Goal: Information Seeking & Learning: Learn about a topic

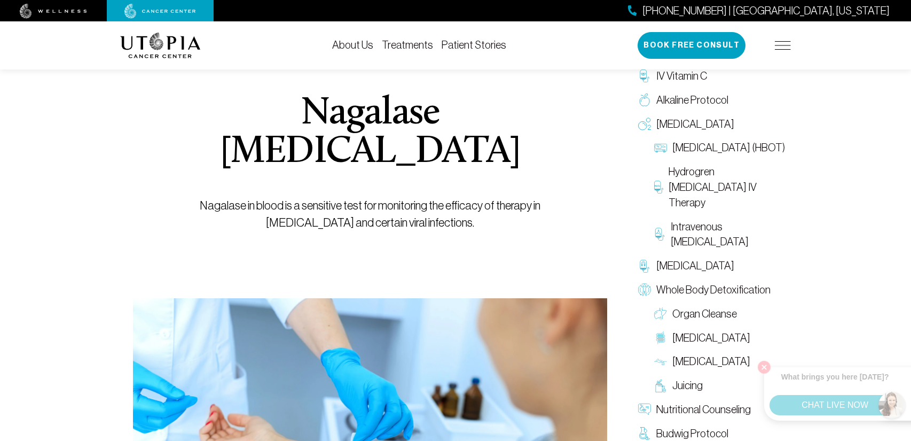
scroll to position [91, 0]
click at [403, 46] on link "Treatments" at bounding box center [407, 45] width 51 height 12
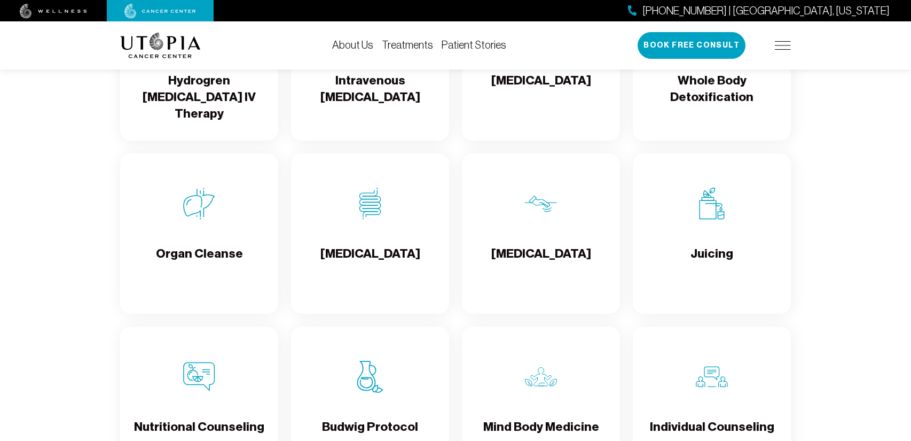
scroll to position [1354, 0]
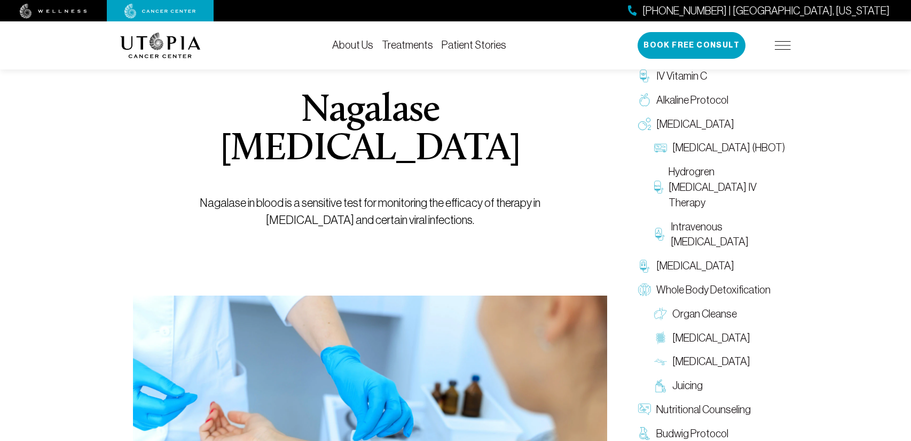
scroll to position [91, 0]
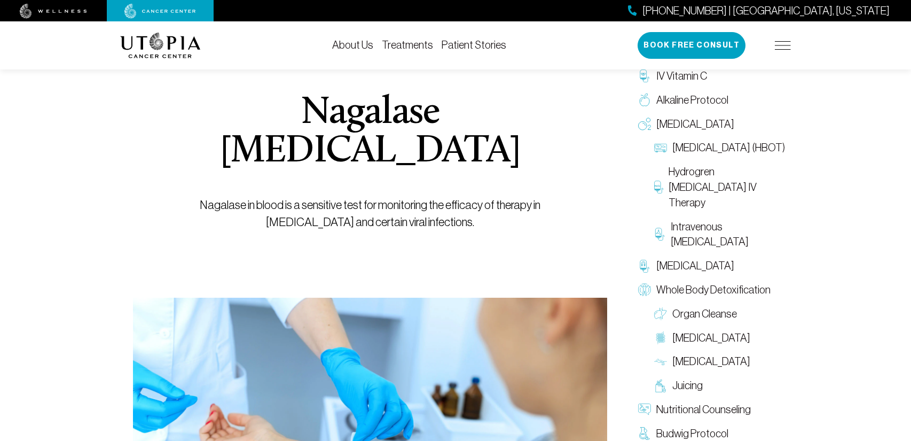
click at [223, 110] on h1 "Nagalase [MEDICAL_DATA]" at bounding box center [371, 132] width 426 height 77
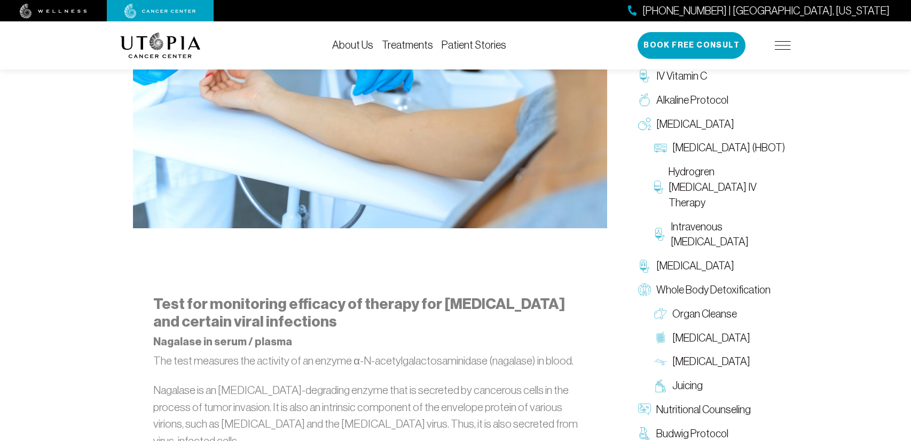
scroll to position [0, 0]
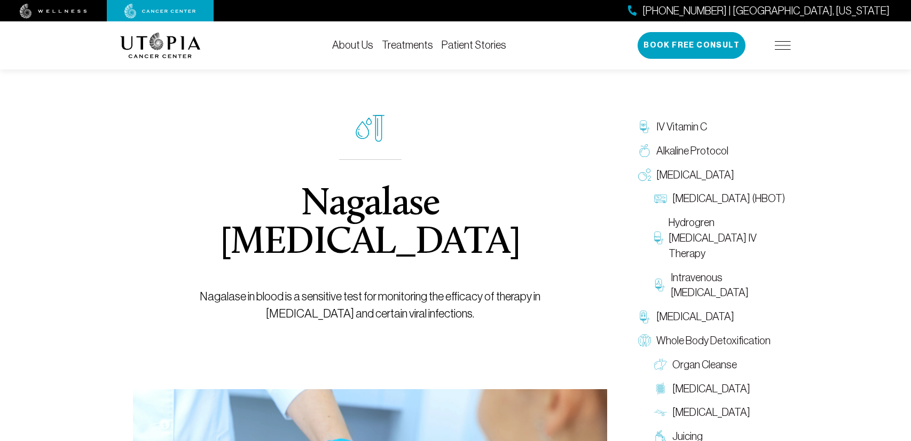
click at [129, 73] on div "Nagalase [MEDICAL_DATA] Nagalase in blood is a sensitive test for monitoring th…" at bounding box center [370, 357] width 500 height 619
click at [179, 41] on img at bounding box center [160, 46] width 81 height 26
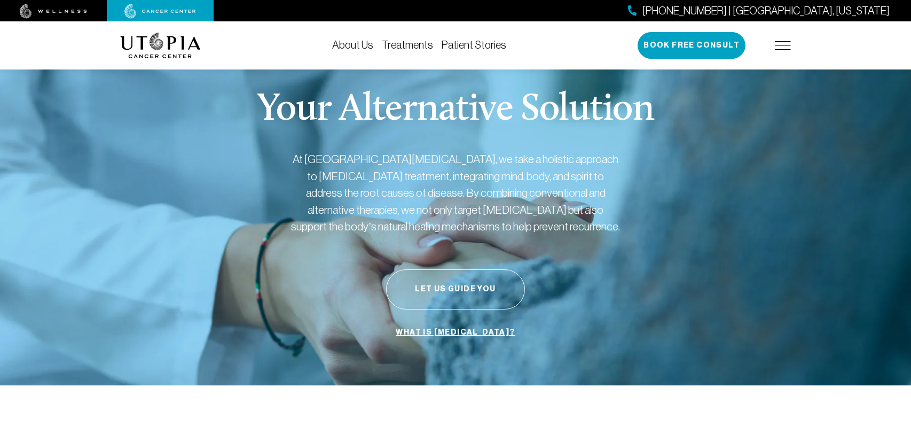
click at [173, 43] on img at bounding box center [160, 46] width 81 height 26
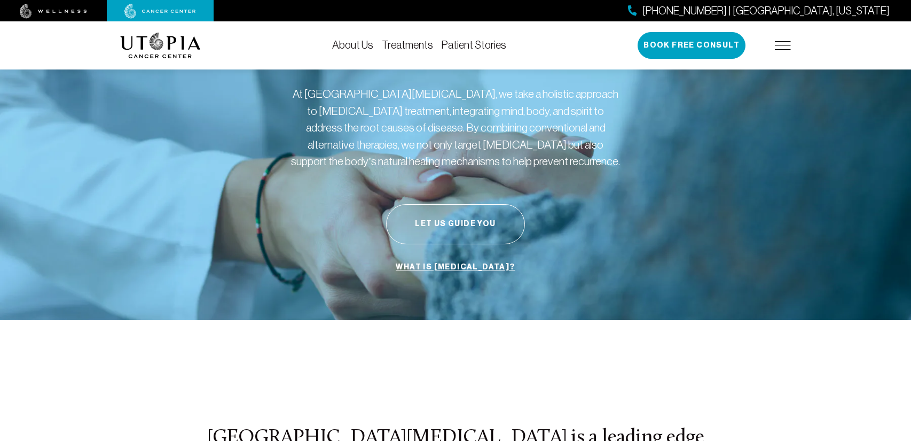
scroll to position [85, 0]
